Goal: Task Accomplishment & Management: Manage account settings

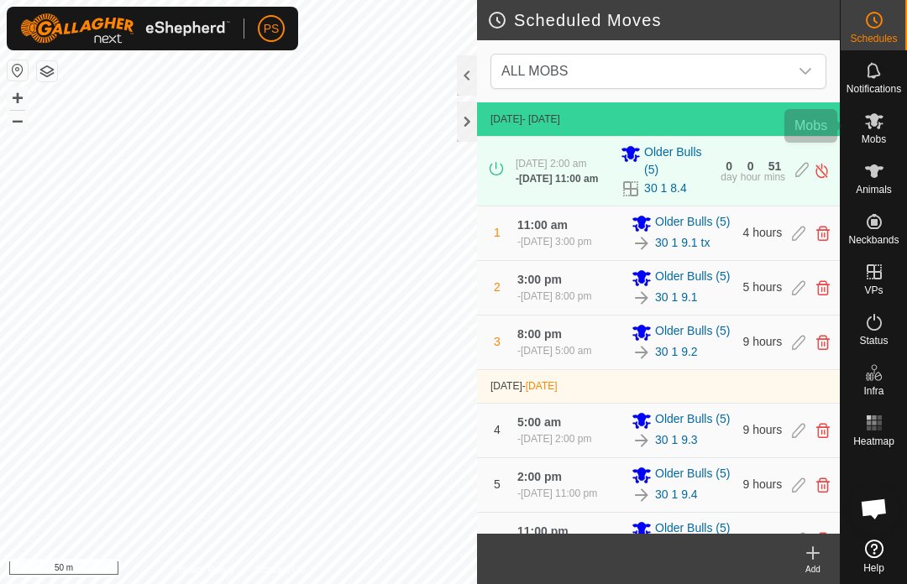
click at [882, 115] on icon at bounding box center [874, 121] width 20 height 20
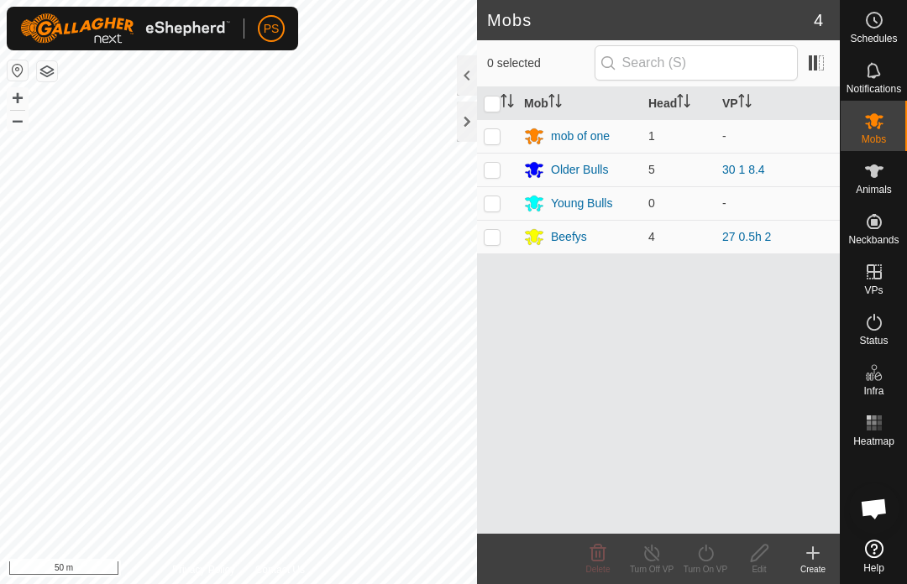
click at [578, 174] on div "Older Bulls" at bounding box center [579, 170] width 57 height 18
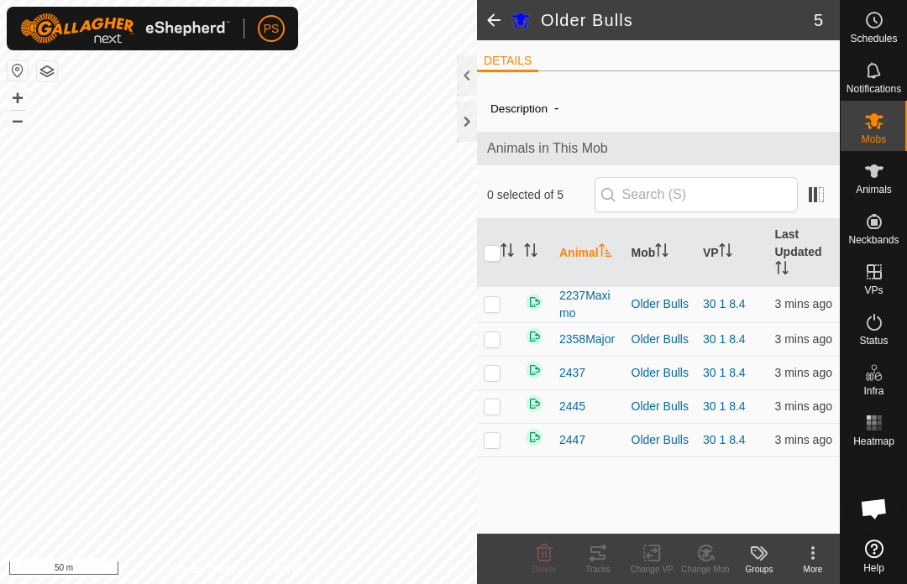
click at [491, 340] on p-checkbox at bounding box center [492, 339] width 17 height 13
checkbox input "true"
click at [606, 556] on icon at bounding box center [598, 553] width 20 height 20
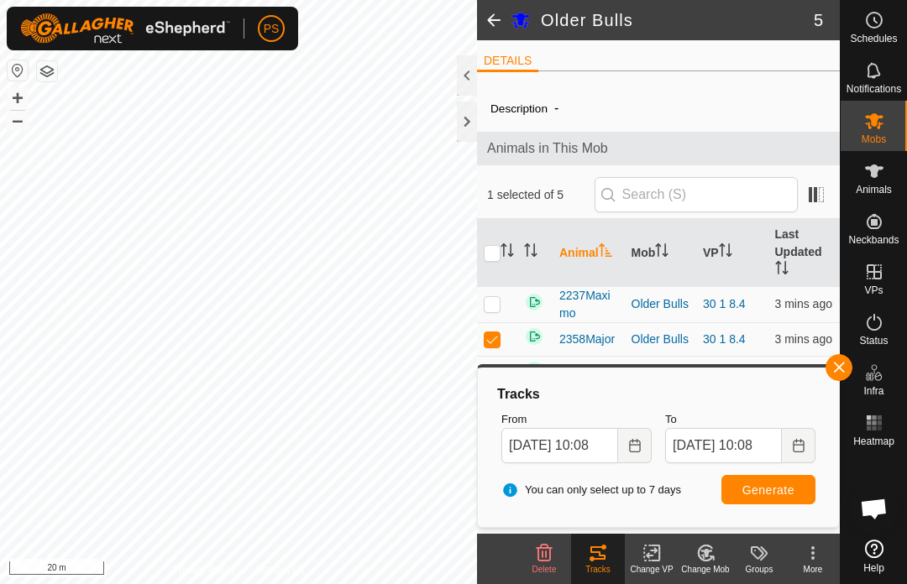
click at [841, 372] on span "button" at bounding box center [838, 367] width 13 height 13
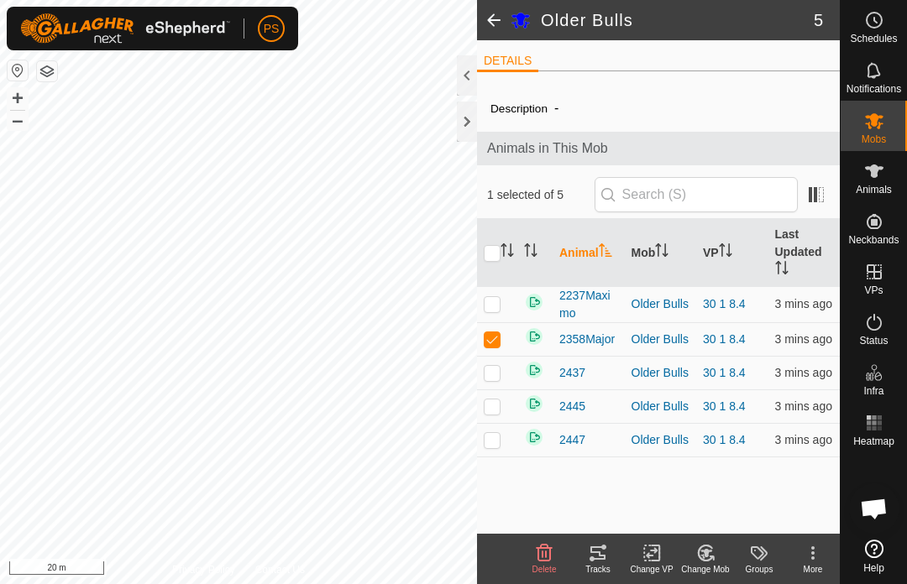
click at [501, 313] on td at bounding box center [497, 304] width 40 height 36
checkbox input "true"
click at [500, 350] on td at bounding box center [497, 339] width 40 height 34
checkbox input "false"
click at [611, 565] on div "Tracks" at bounding box center [598, 569] width 54 height 13
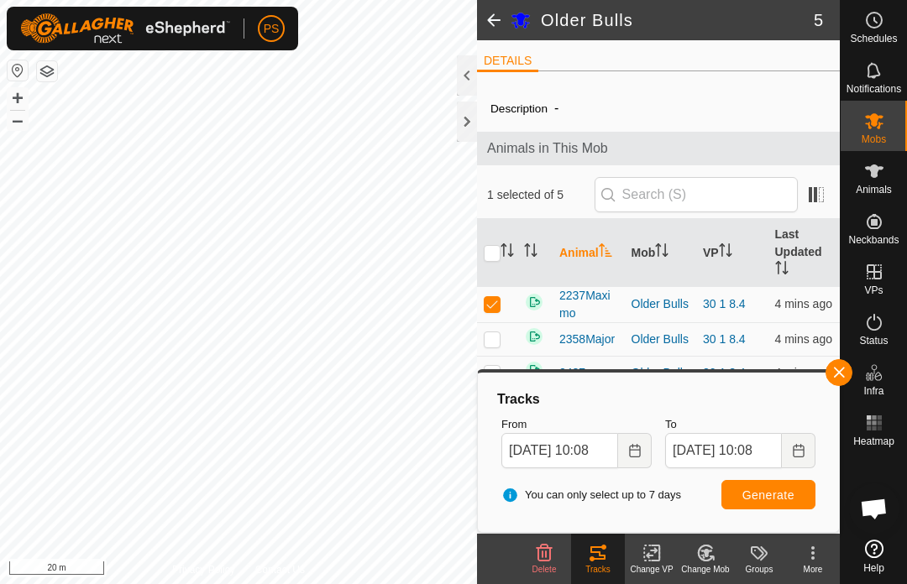
click at [832, 380] on button "button" at bounding box center [838, 372] width 27 height 27
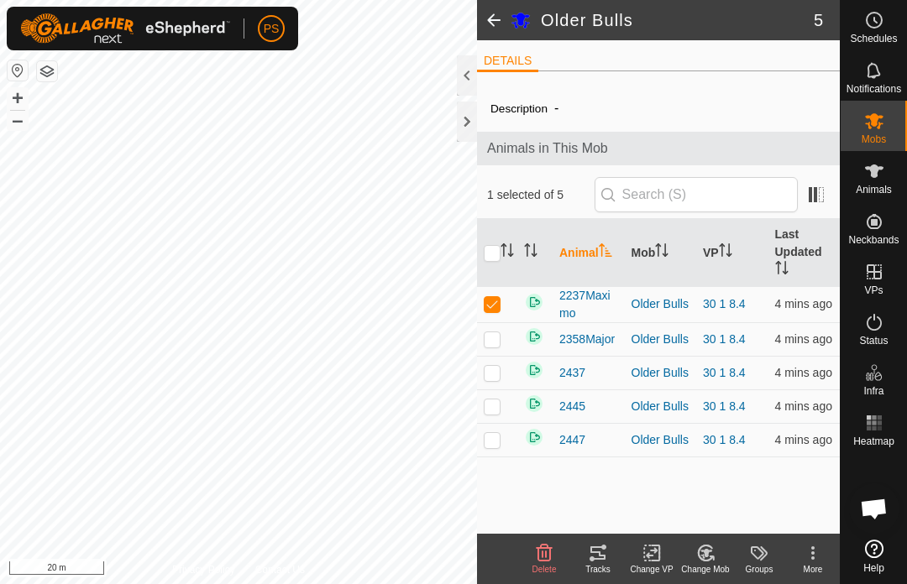
click at [498, 372] on p-checkbox at bounding box center [492, 372] width 17 height 13
checkbox input "true"
click at [485, 308] on p-checkbox at bounding box center [492, 303] width 17 height 13
checkbox input "false"
click at [586, 553] on tracks-svg-icon at bounding box center [598, 553] width 54 height 20
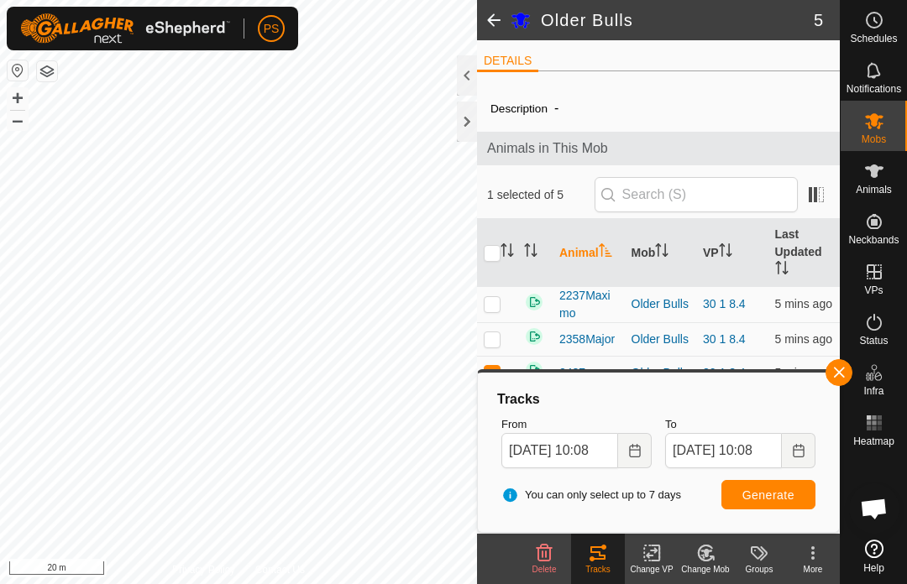
click at [840, 372] on span "button" at bounding box center [838, 372] width 13 height 13
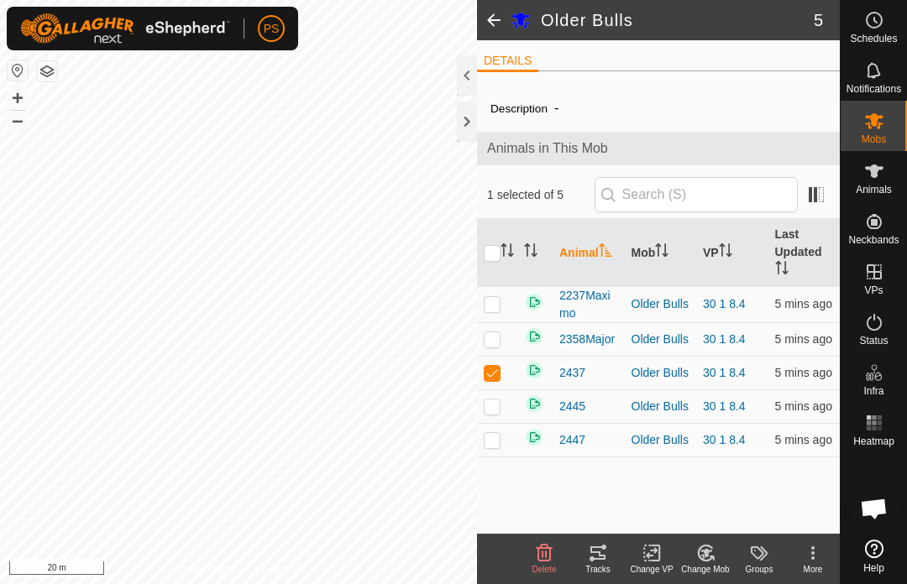
click at [492, 413] on p-checkbox at bounding box center [492, 406] width 17 height 13
checkbox input "true"
click at [495, 378] on p-checkbox at bounding box center [492, 372] width 17 height 13
checkbox input "false"
click at [612, 569] on div "Tracks" at bounding box center [598, 569] width 54 height 13
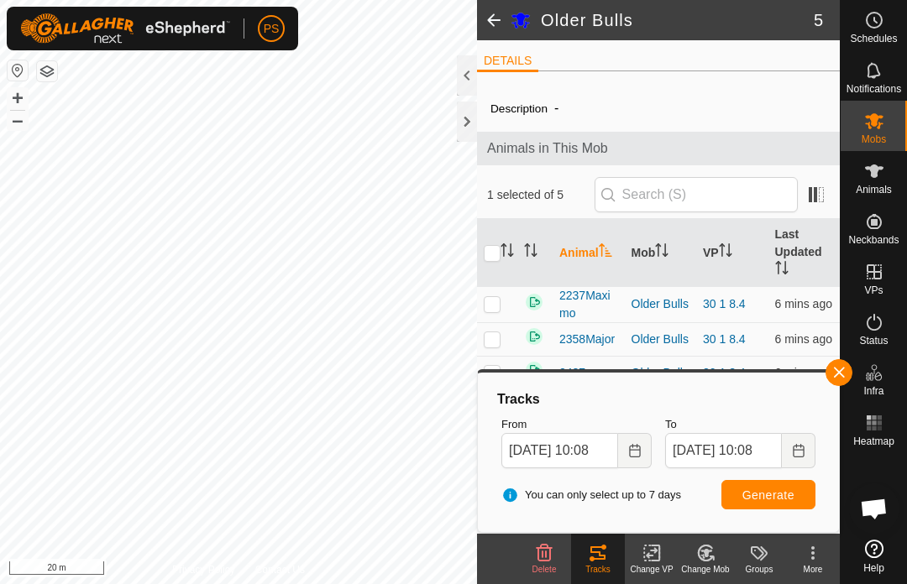
click at [836, 371] on span "button" at bounding box center [838, 372] width 13 height 13
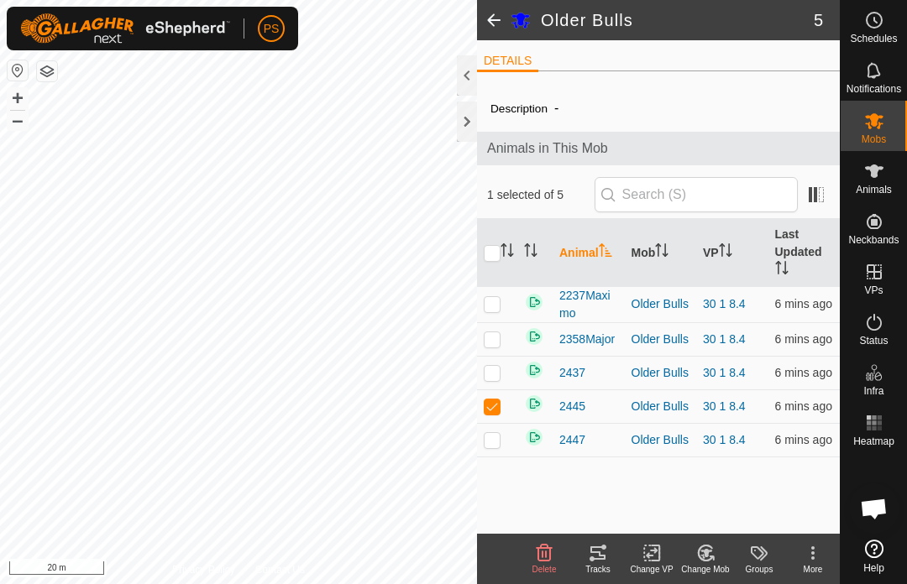
click at [505, 443] on td at bounding box center [497, 440] width 40 height 34
checkbox input "true"
click at [493, 416] on td at bounding box center [497, 407] width 40 height 34
checkbox input "false"
click at [603, 554] on icon at bounding box center [598, 553] width 20 height 20
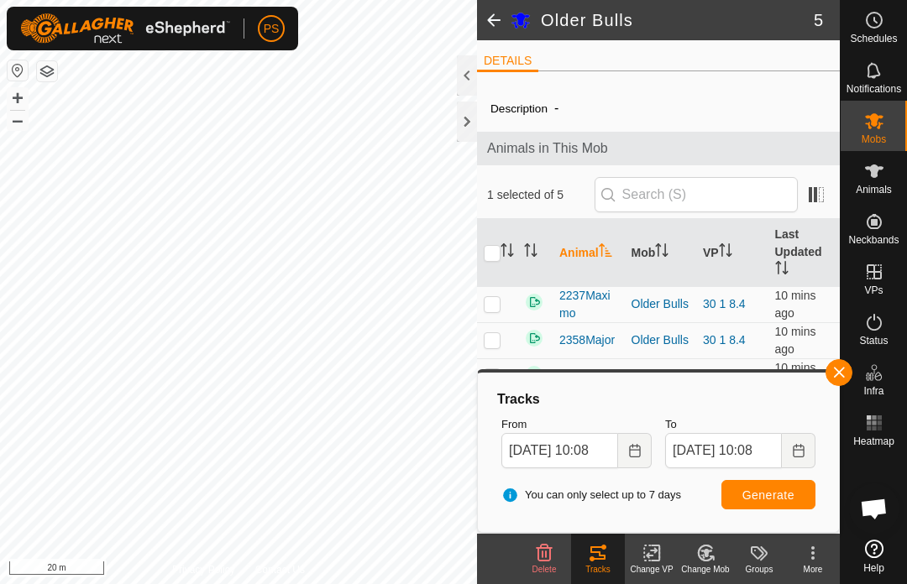
click at [836, 372] on span "button" at bounding box center [838, 372] width 13 height 13
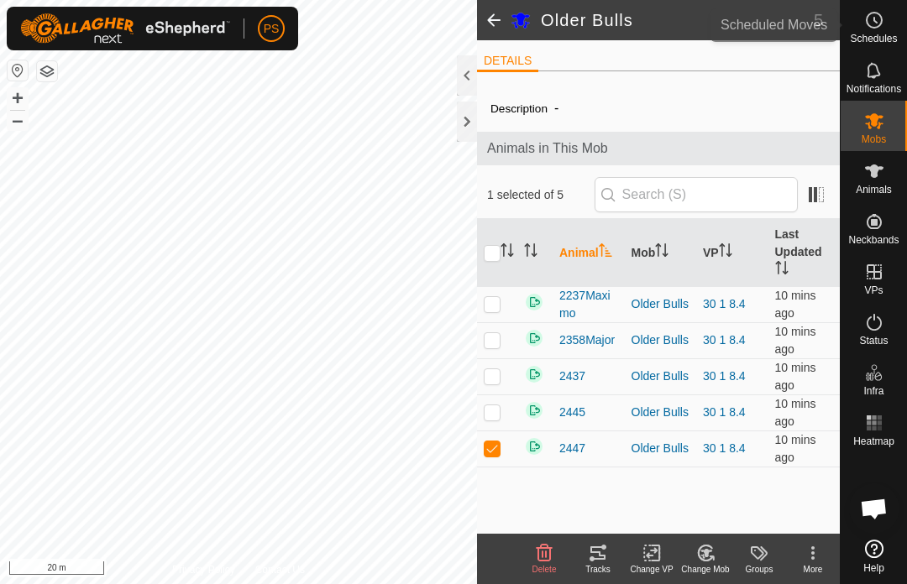
click at [875, 39] on span "Schedules" at bounding box center [873, 39] width 47 height 10
